Goal: Information Seeking & Learning: Learn about a topic

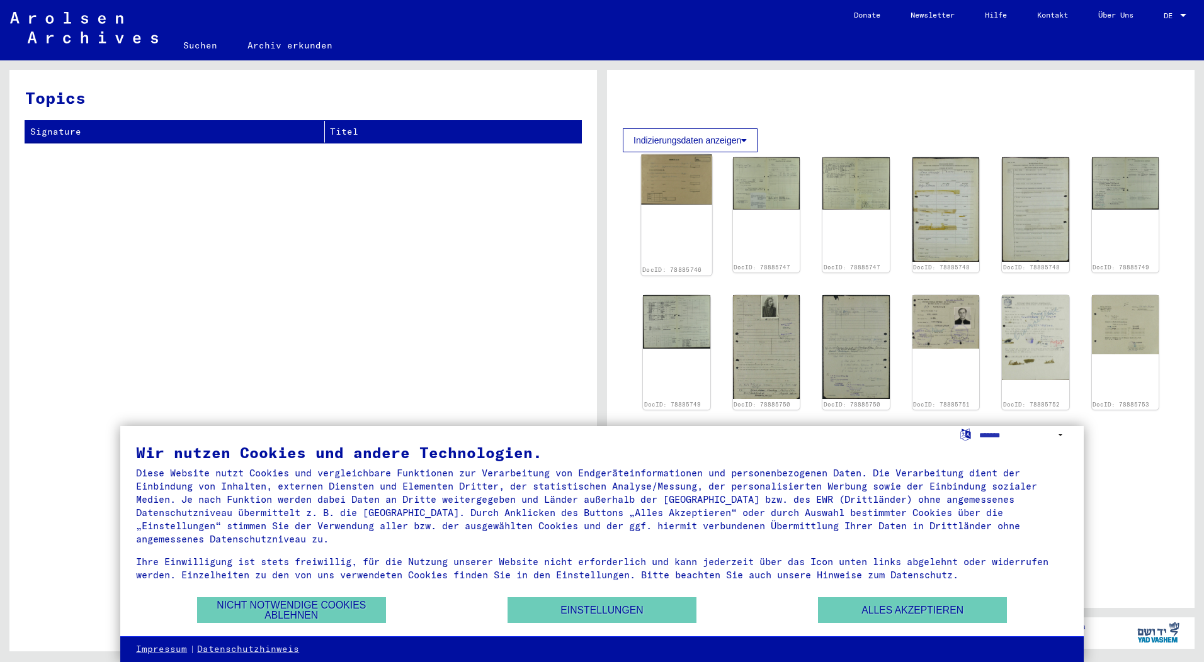
scroll to position [126, 0]
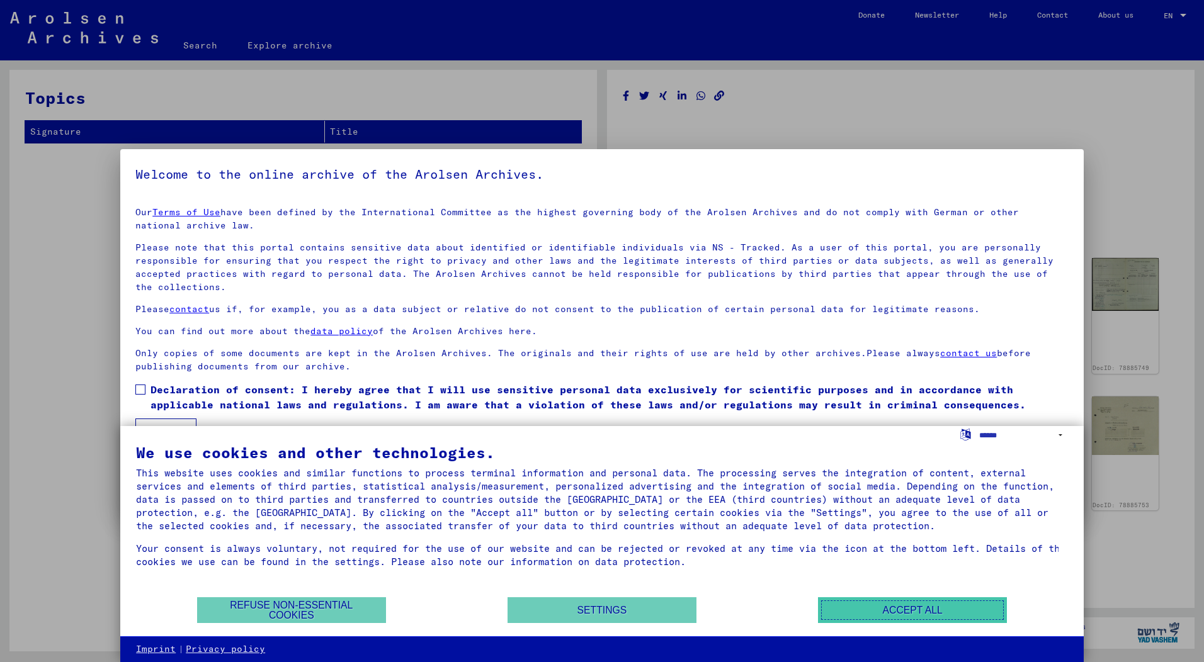
click at [958, 608] on button "Accept all" at bounding box center [912, 610] width 189 height 26
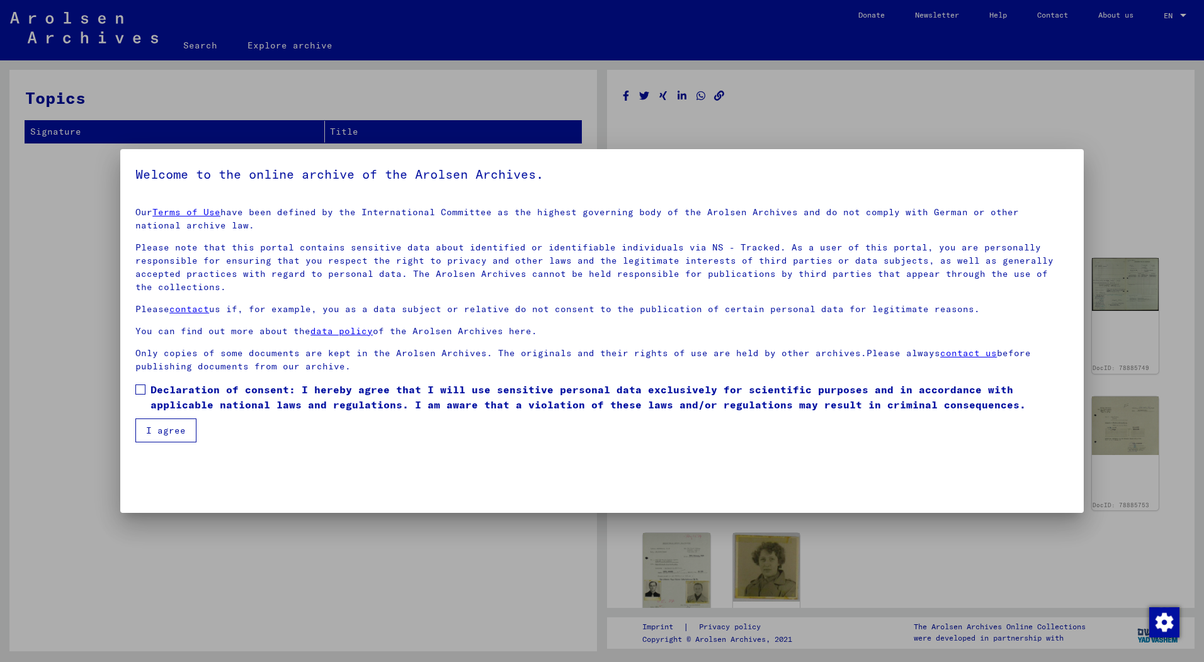
click at [137, 388] on span at bounding box center [140, 390] width 10 height 10
click at [176, 433] on button "I agree" at bounding box center [165, 431] width 61 height 24
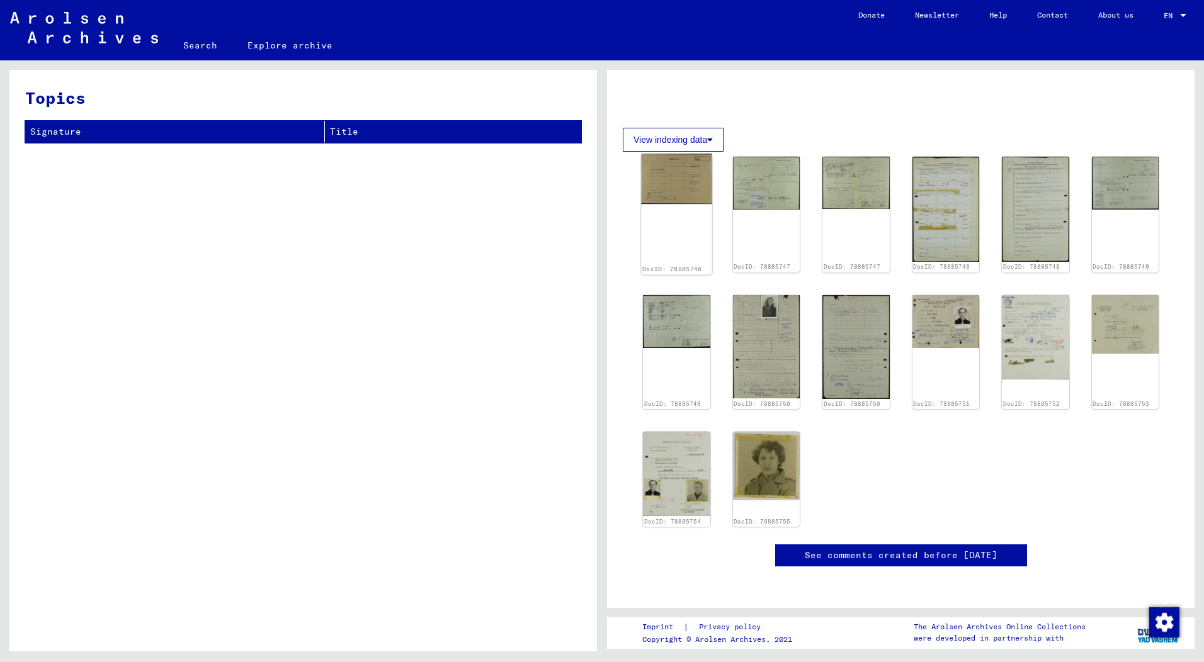
click at [672, 167] on img at bounding box center [676, 179] width 71 height 50
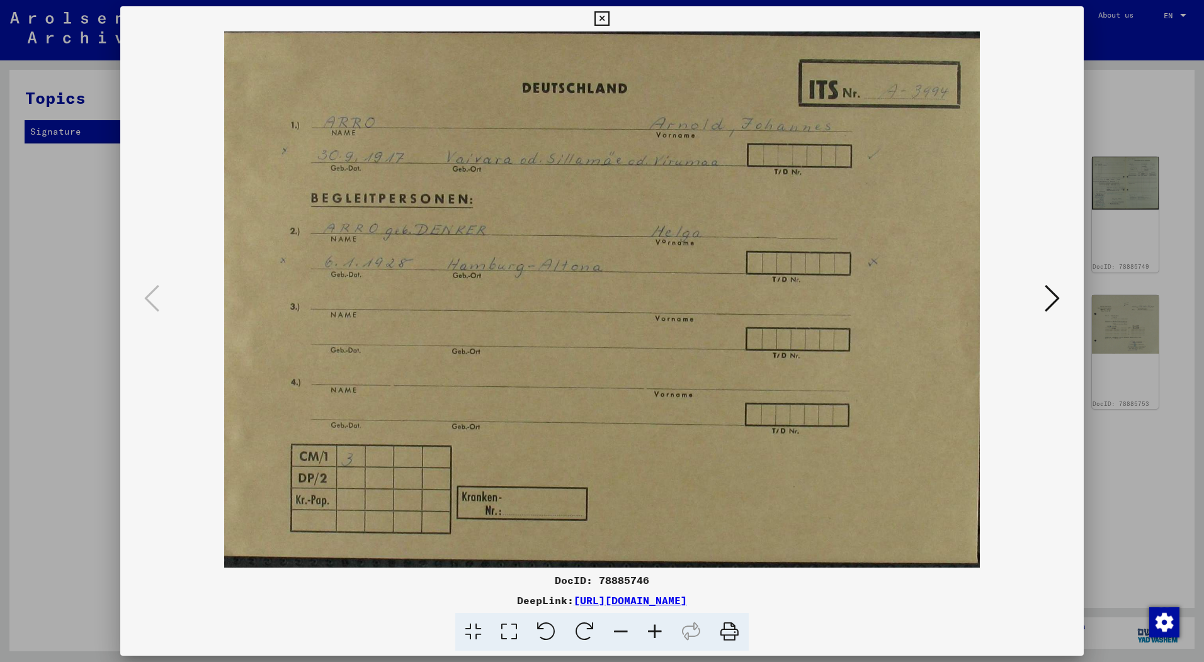
click at [730, 633] on icon at bounding box center [729, 632] width 38 height 38
click at [1054, 302] on icon at bounding box center [1051, 298] width 15 height 30
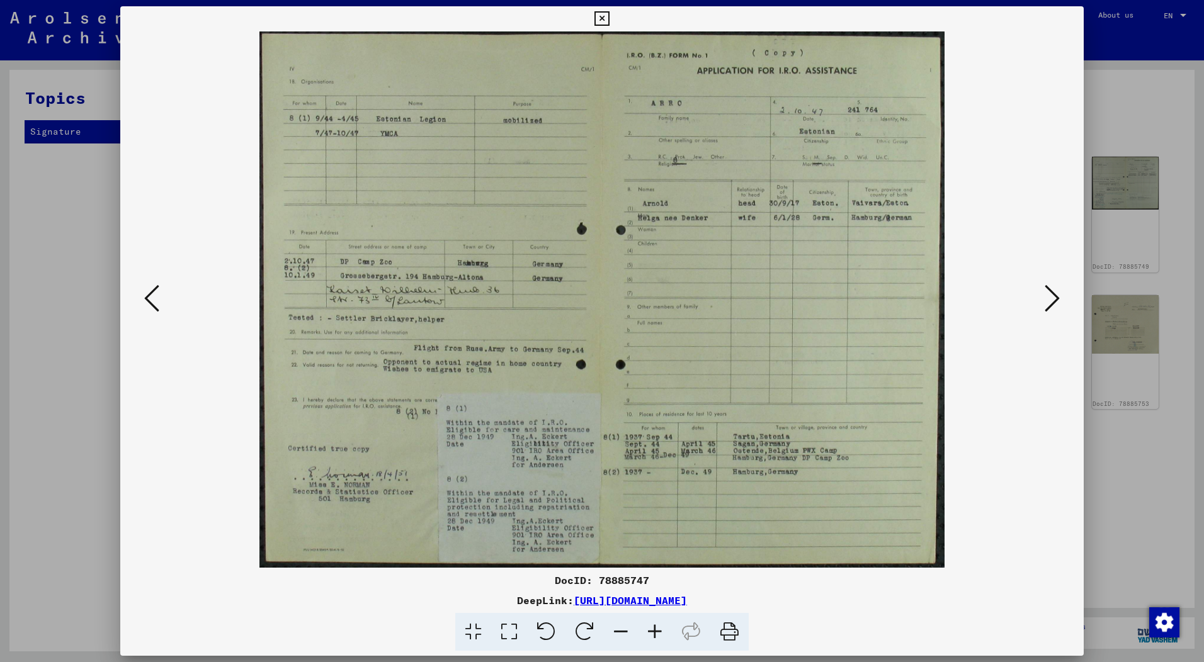
drag, startPoint x: 733, startPoint y: 628, endPoint x: 102, endPoint y: 590, distance: 632.0
click at [733, 628] on icon at bounding box center [729, 632] width 38 height 38
click at [1057, 298] on icon at bounding box center [1051, 298] width 15 height 30
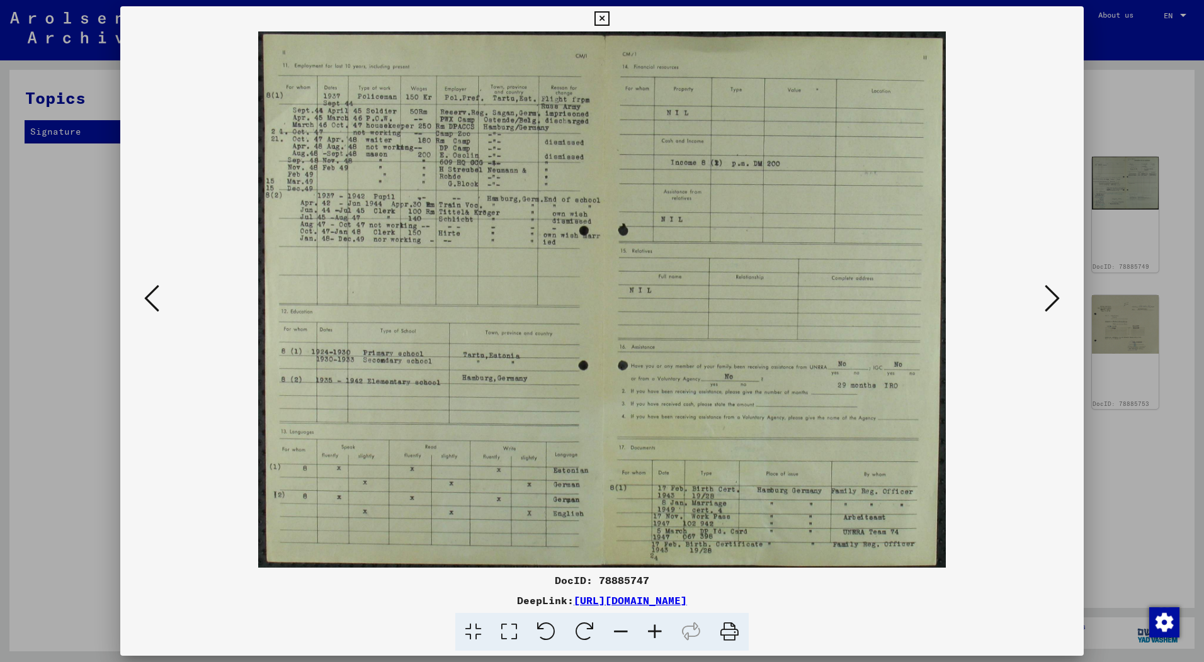
click at [733, 627] on icon at bounding box center [729, 632] width 38 height 38
click at [1060, 298] on button at bounding box center [1052, 299] width 23 height 36
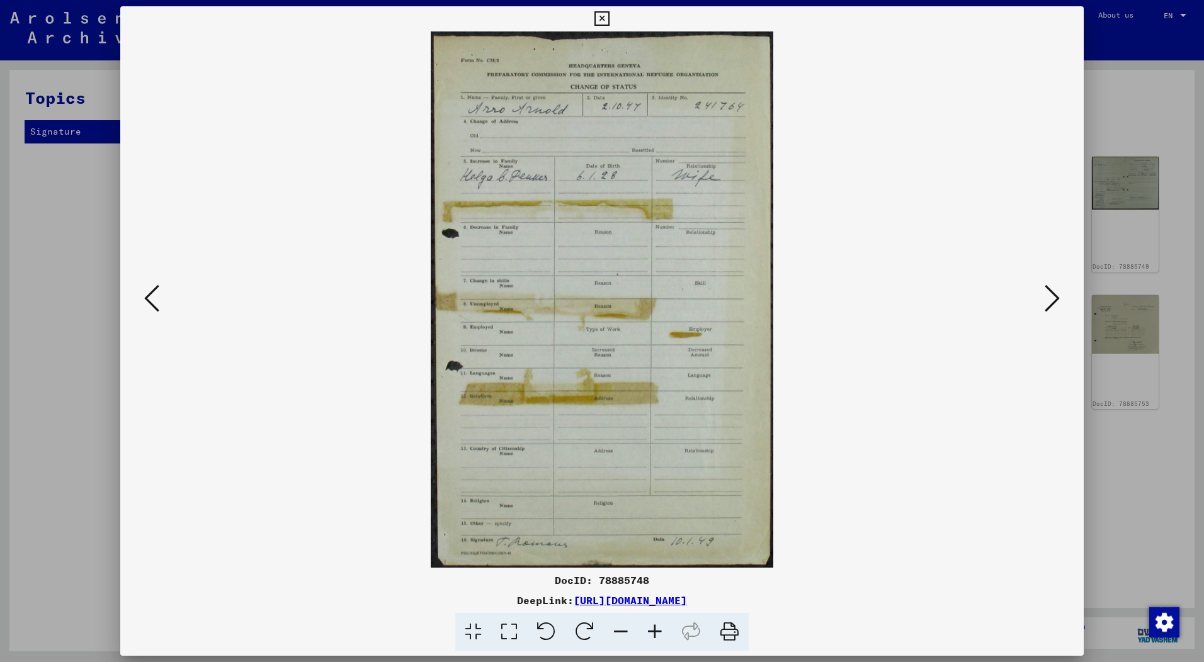
click at [152, 302] on icon at bounding box center [151, 298] width 15 height 30
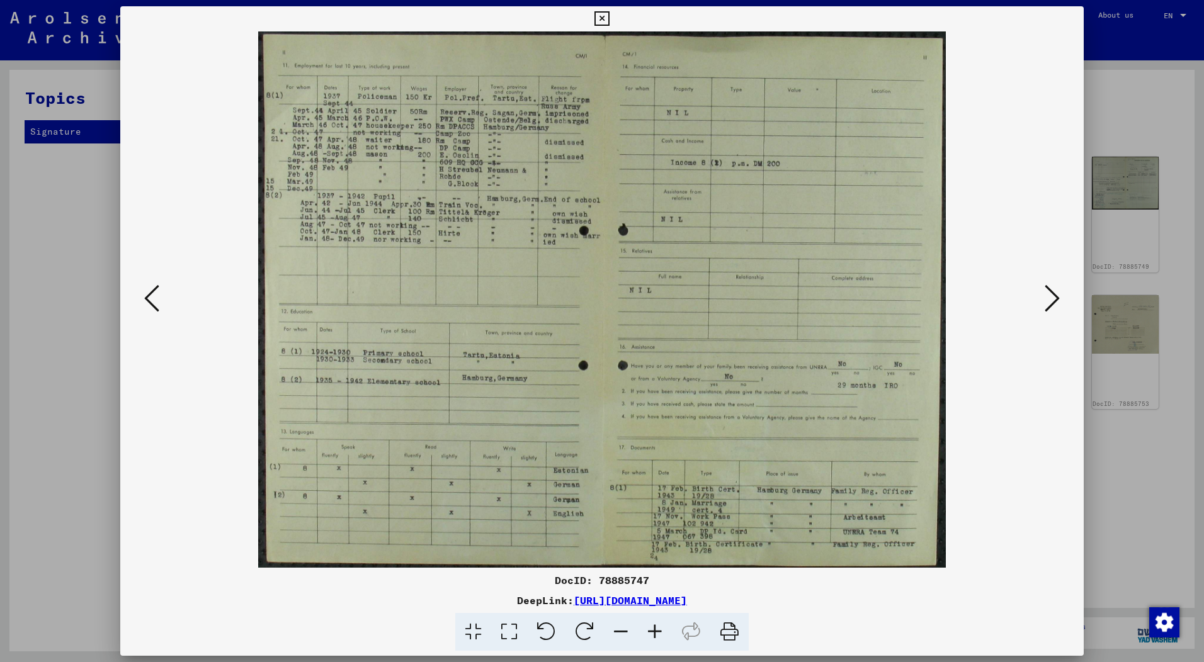
click at [732, 631] on icon at bounding box center [729, 632] width 38 height 38
click at [151, 305] on icon at bounding box center [151, 298] width 15 height 30
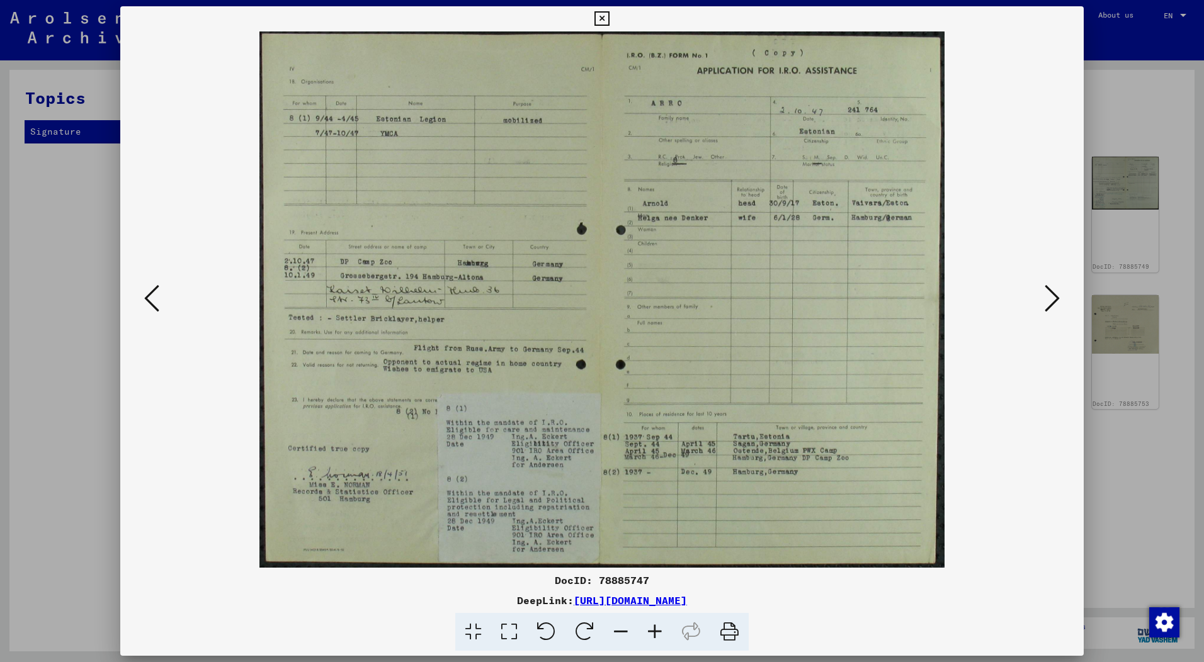
click at [1058, 296] on icon at bounding box center [1051, 298] width 15 height 30
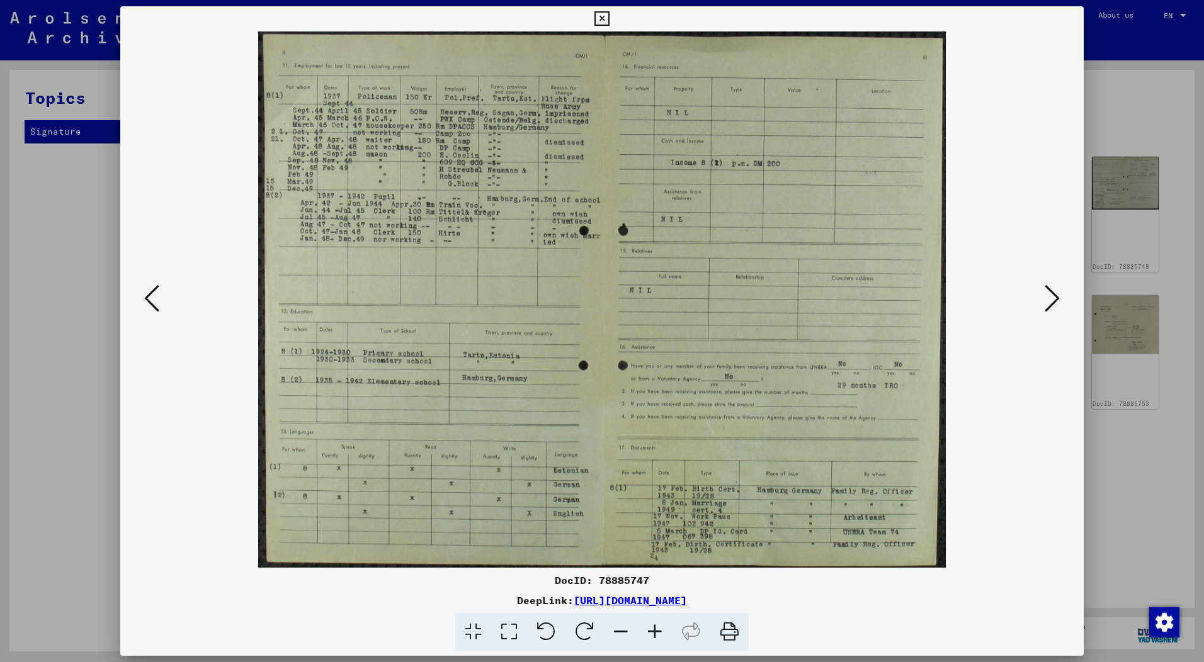
click at [145, 296] on icon at bounding box center [151, 298] width 15 height 30
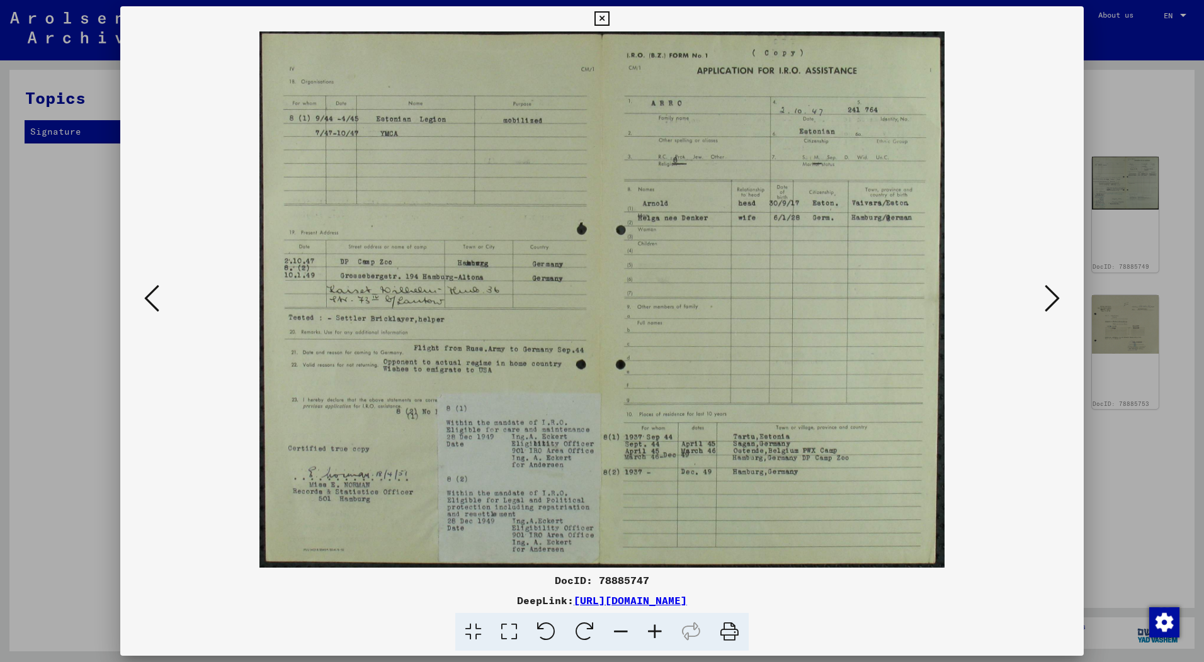
click at [1051, 301] on icon at bounding box center [1051, 298] width 15 height 30
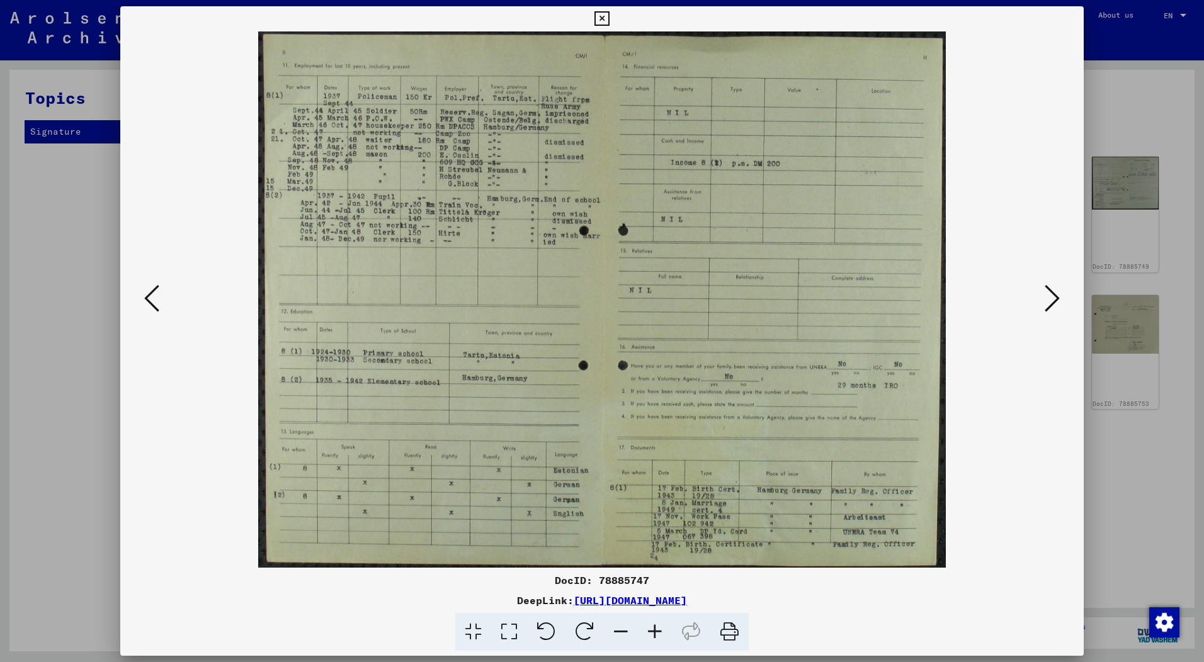
click at [728, 628] on icon at bounding box center [729, 632] width 38 height 38
click at [730, 632] on icon at bounding box center [729, 632] width 38 height 38
click at [1054, 305] on icon at bounding box center [1051, 298] width 15 height 30
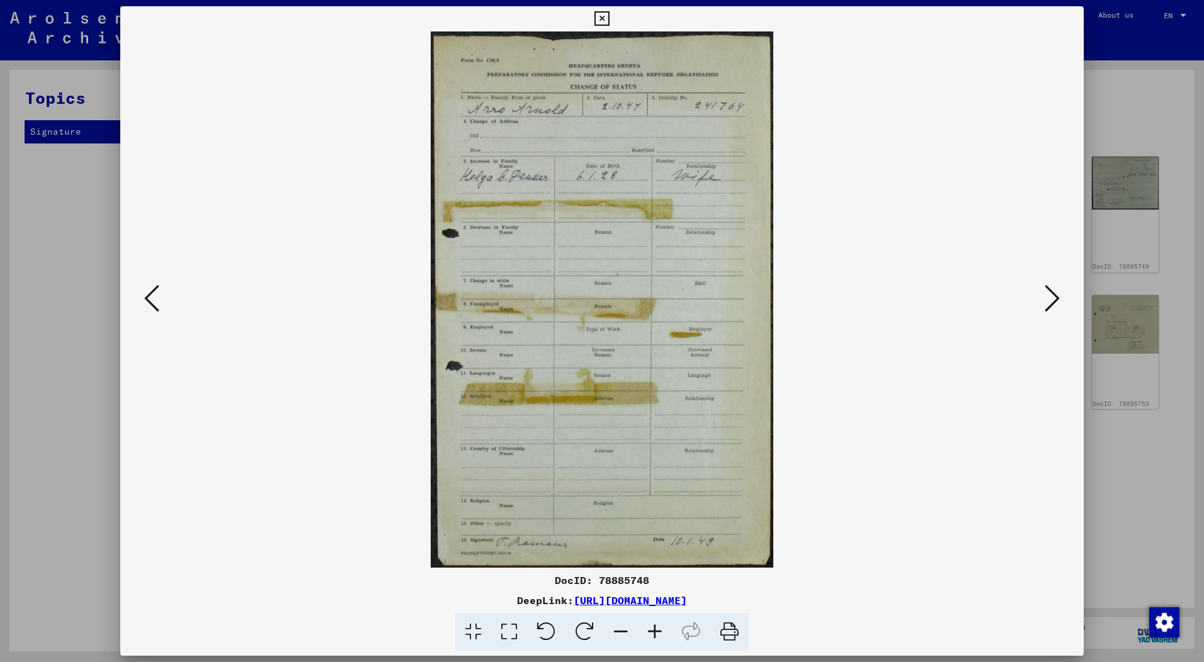
drag, startPoint x: 727, startPoint y: 628, endPoint x: 578, endPoint y: 542, distance: 172.0
click at [727, 628] on icon at bounding box center [729, 632] width 38 height 38
click at [1053, 298] on icon at bounding box center [1051, 298] width 15 height 30
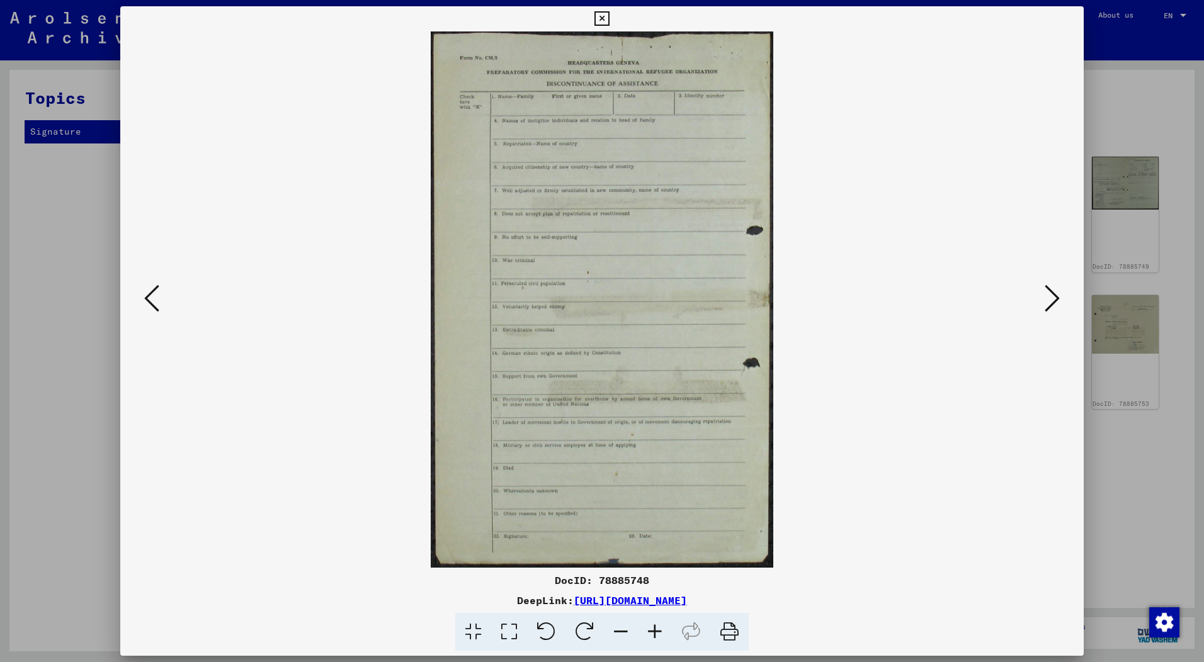
click at [730, 632] on icon at bounding box center [729, 632] width 38 height 38
click at [1058, 300] on icon at bounding box center [1051, 298] width 15 height 30
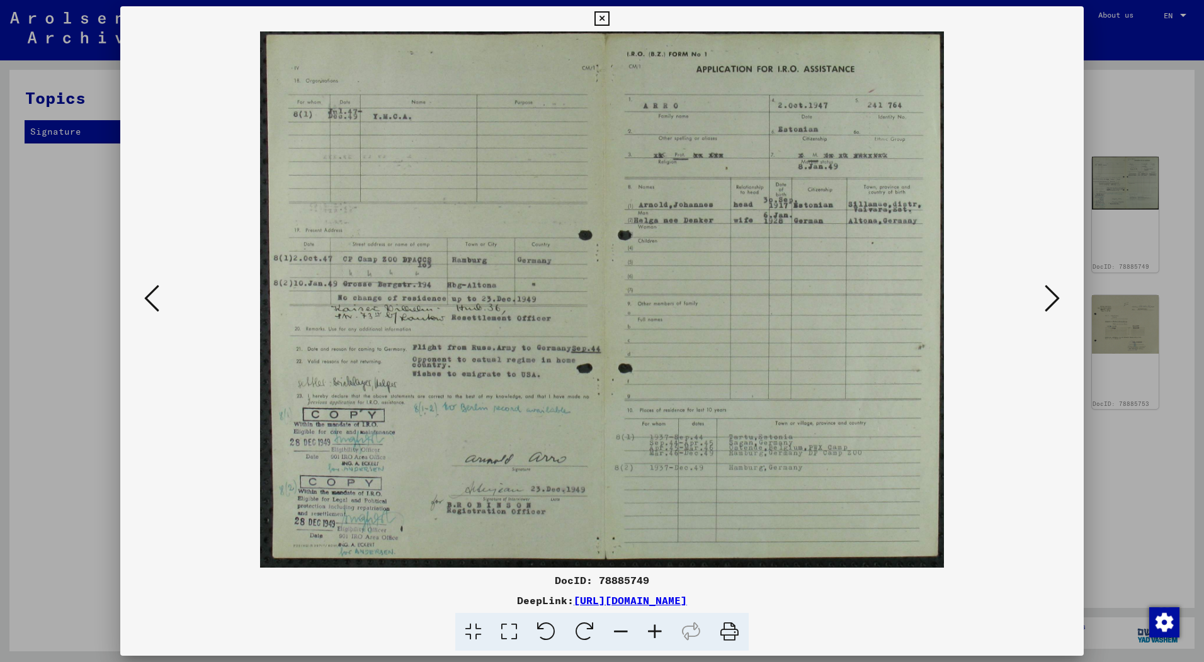
click at [733, 630] on icon at bounding box center [729, 632] width 38 height 38
click at [1055, 297] on icon at bounding box center [1051, 298] width 15 height 30
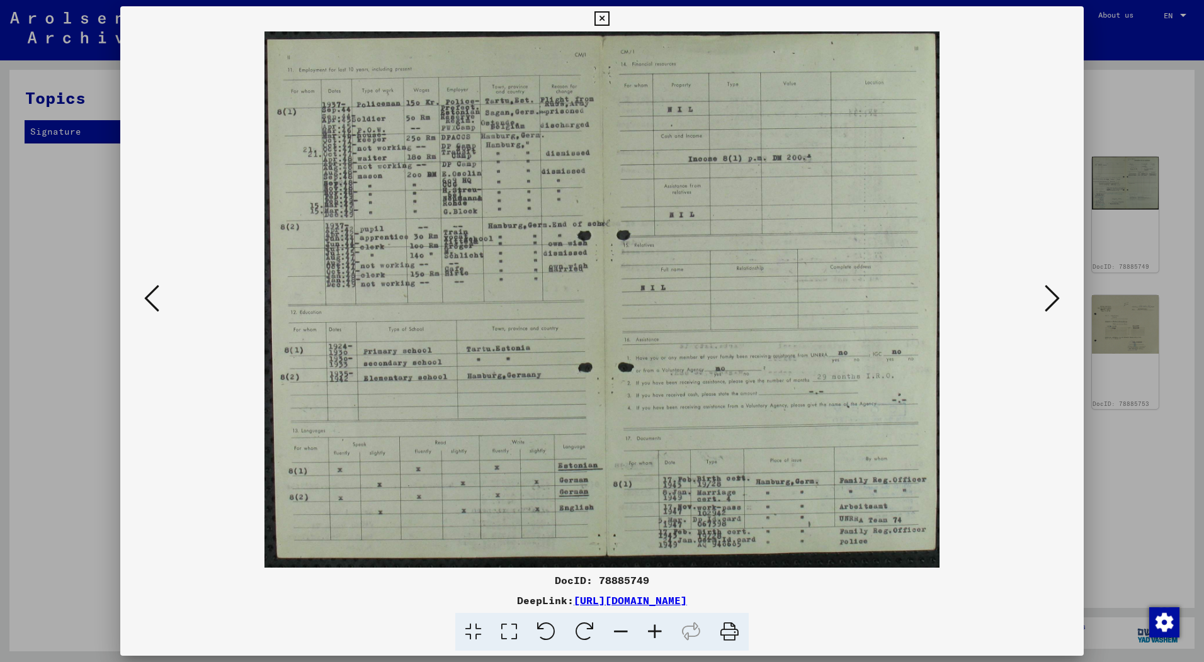
click at [733, 633] on icon at bounding box center [729, 632] width 38 height 38
click at [1049, 302] on icon at bounding box center [1051, 298] width 15 height 30
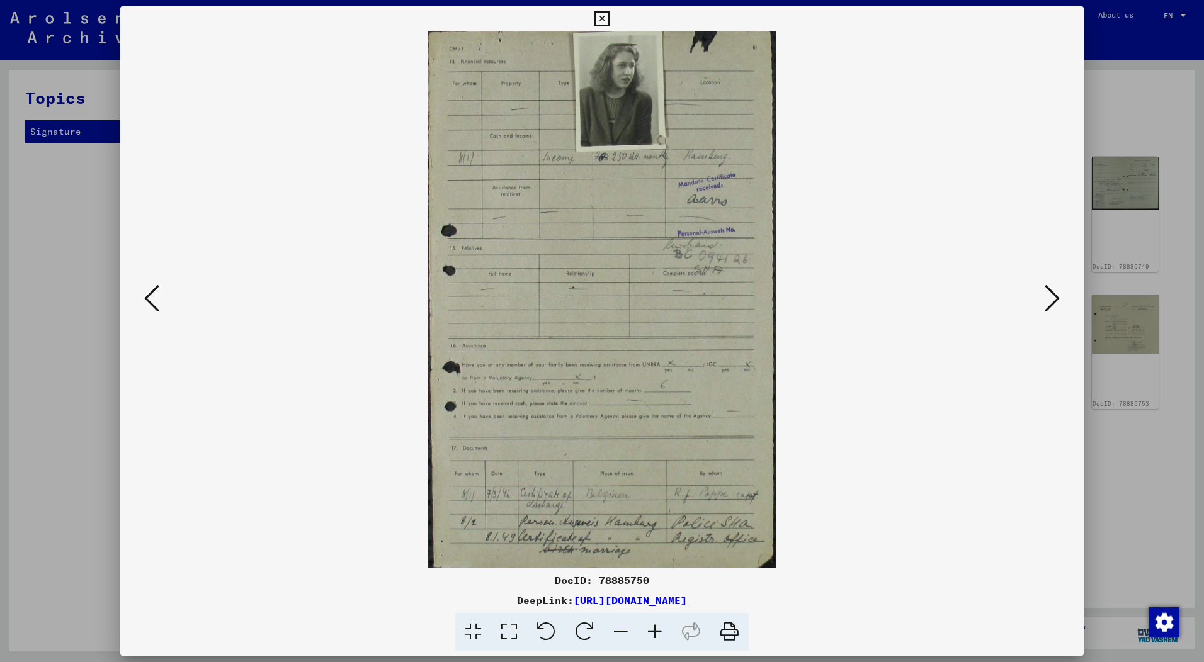
click at [725, 631] on icon at bounding box center [729, 632] width 38 height 38
click at [735, 630] on icon at bounding box center [729, 632] width 38 height 38
click at [1052, 303] on icon at bounding box center [1051, 298] width 15 height 30
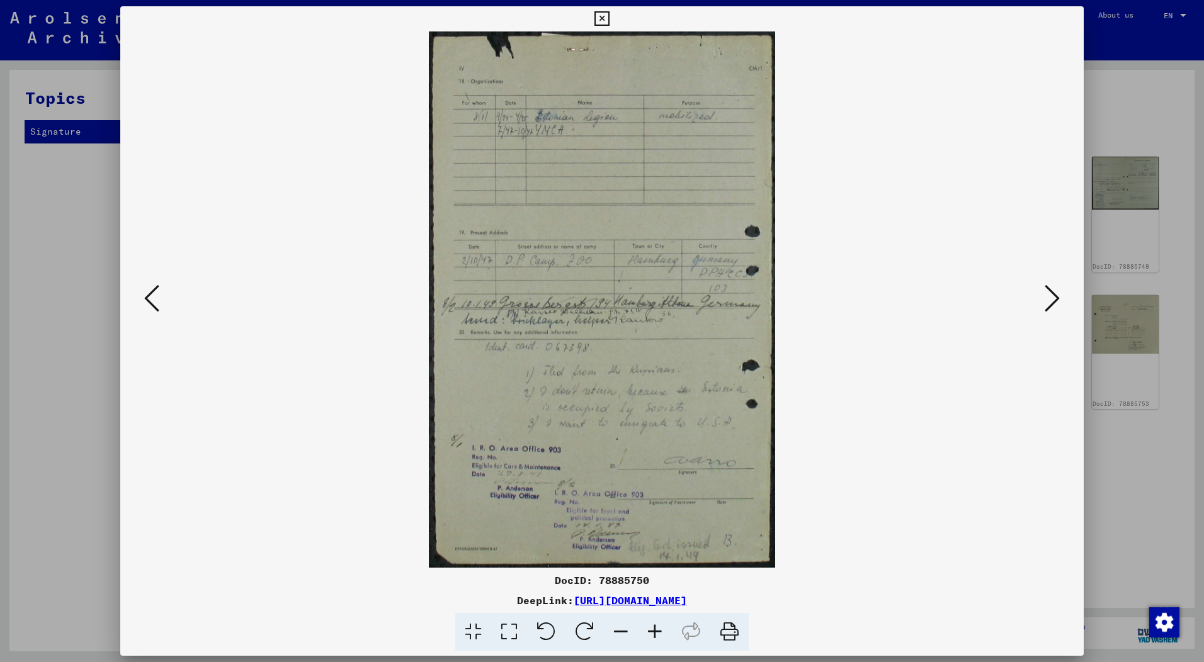
click at [730, 628] on icon at bounding box center [729, 632] width 38 height 38
click at [1056, 298] on icon at bounding box center [1051, 298] width 15 height 30
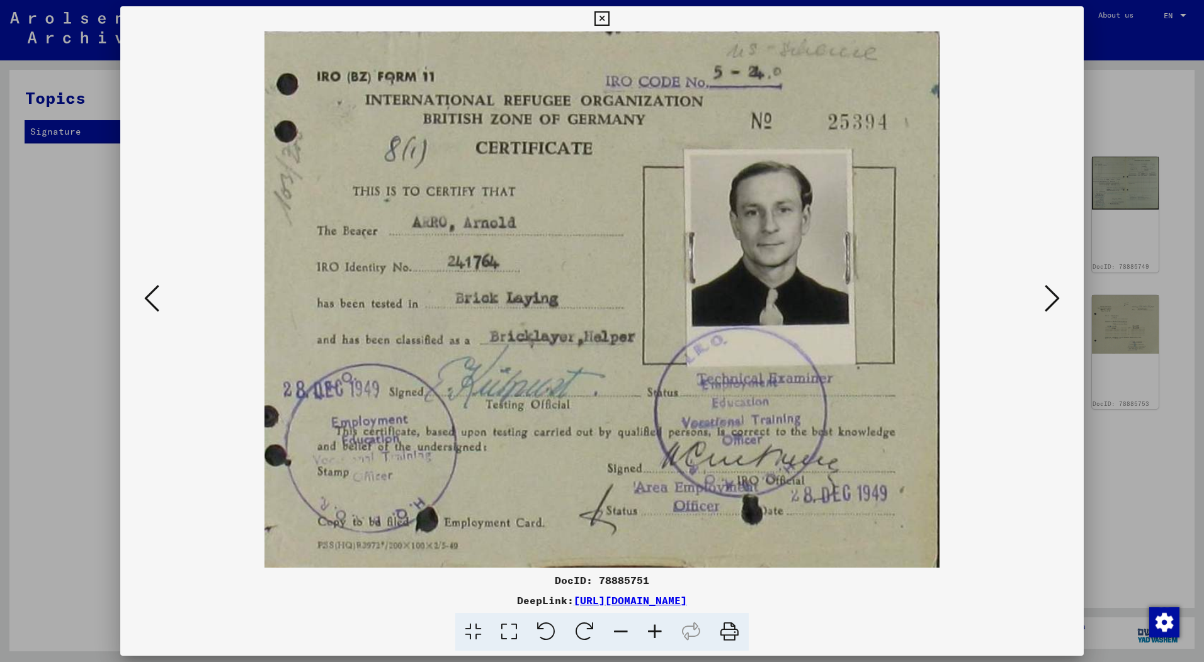
click at [728, 633] on icon at bounding box center [729, 632] width 38 height 38
click at [1047, 302] on icon at bounding box center [1051, 298] width 15 height 30
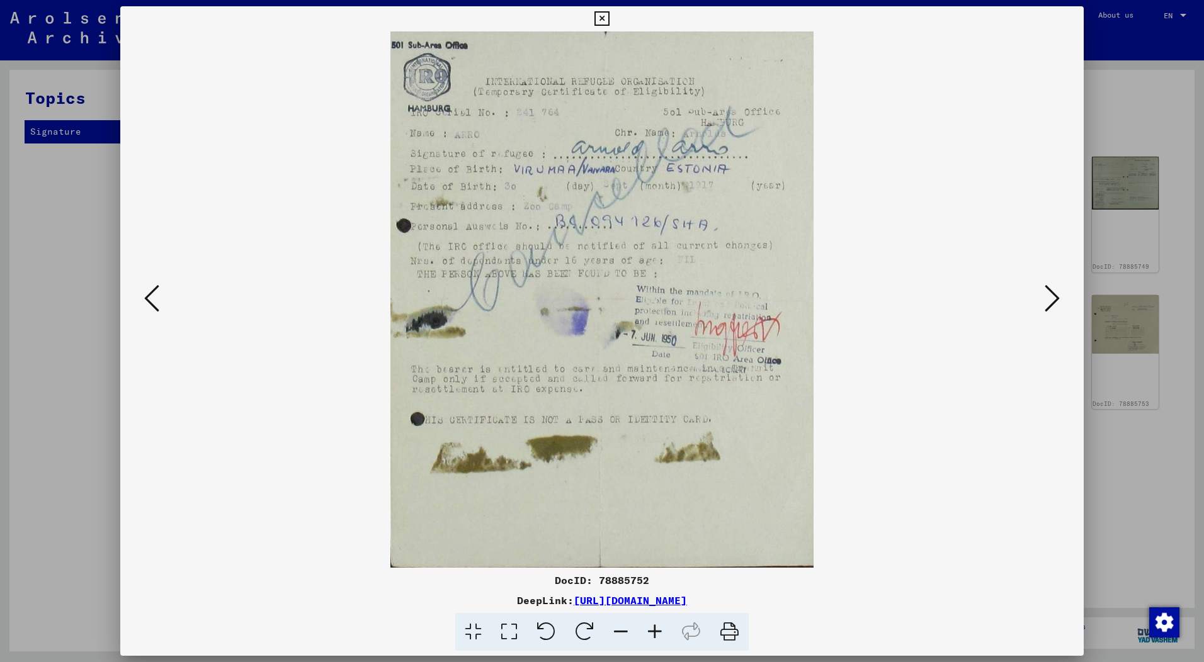
click at [726, 630] on icon at bounding box center [729, 632] width 38 height 38
click at [1048, 302] on icon at bounding box center [1051, 298] width 15 height 30
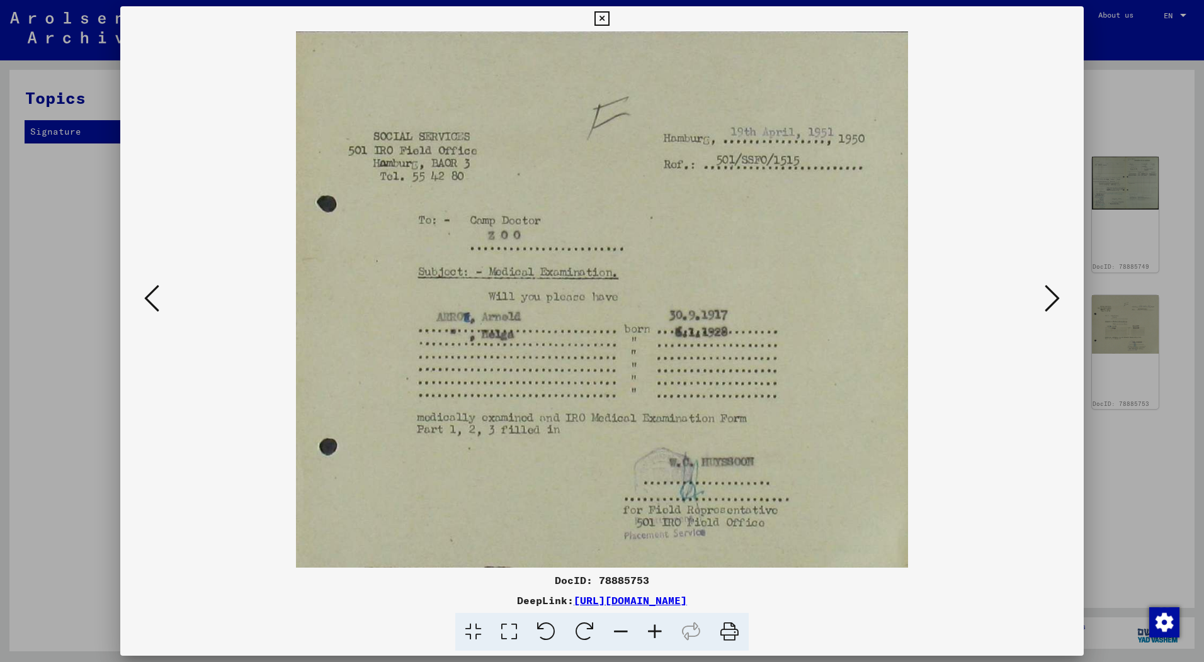
click at [729, 635] on icon at bounding box center [729, 632] width 38 height 38
click at [1055, 300] on icon at bounding box center [1051, 298] width 15 height 30
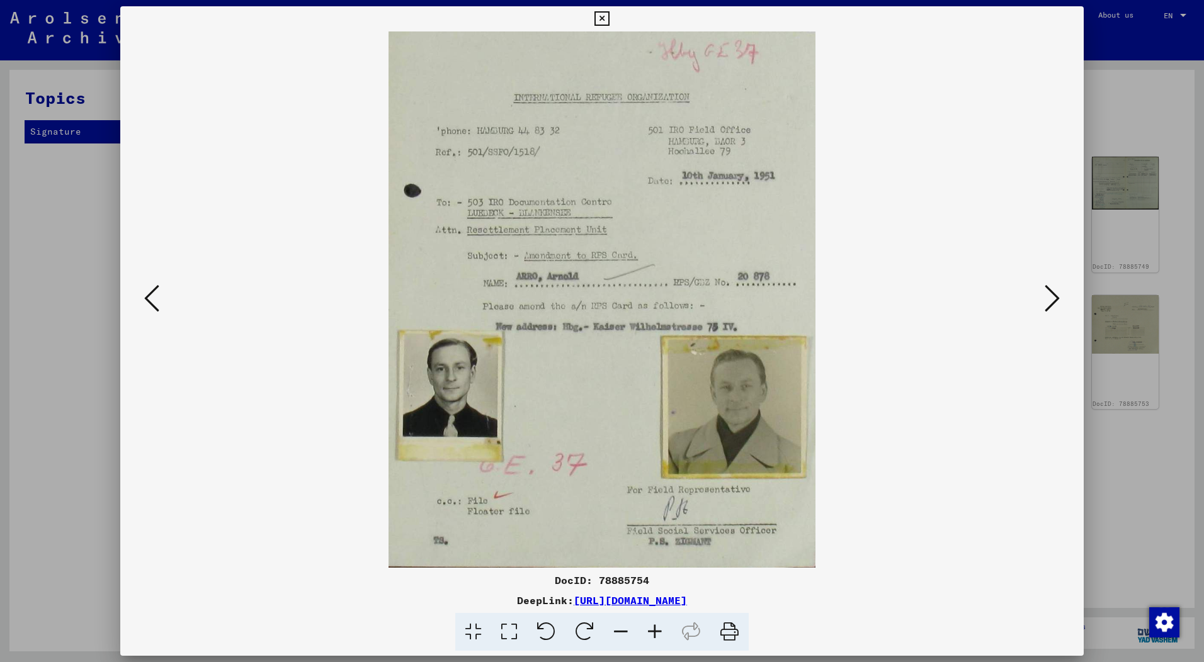
click at [730, 631] on icon at bounding box center [729, 632] width 38 height 38
click at [1057, 297] on icon at bounding box center [1051, 298] width 15 height 30
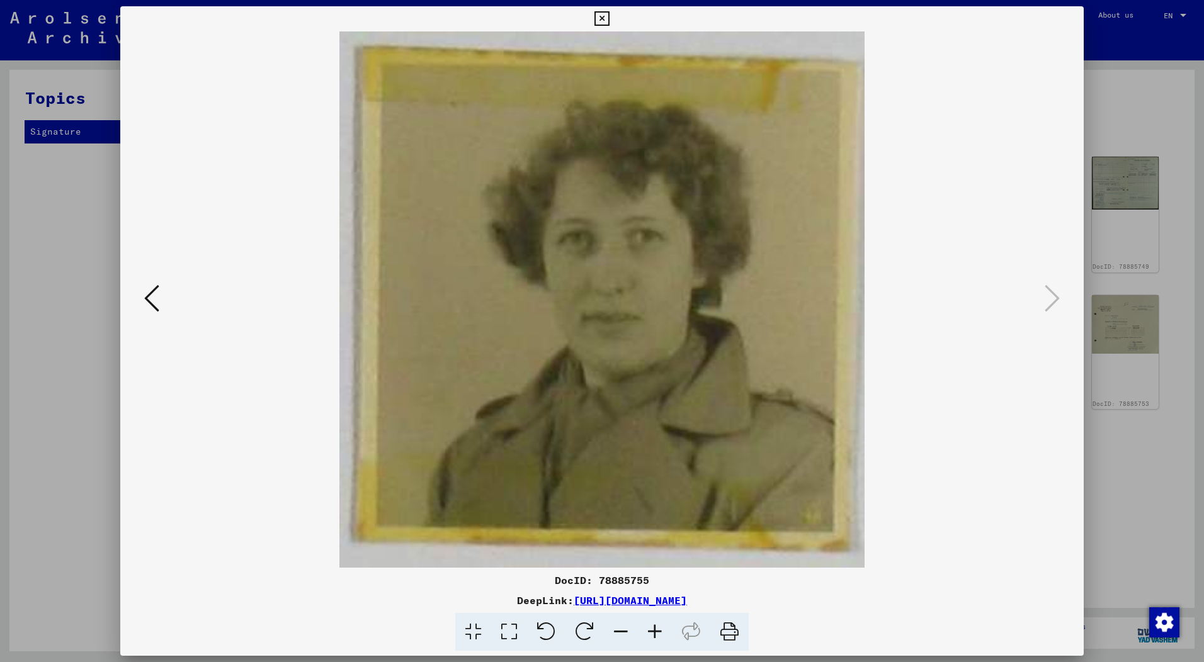
click at [728, 630] on icon at bounding box center [729, 632] width 38 height 38
click at [605, 14] on icon at bounding box center [601, 18] width 14 height 15
